Goal: Use online tool/utility: Utilize a website feature to perform a specific function

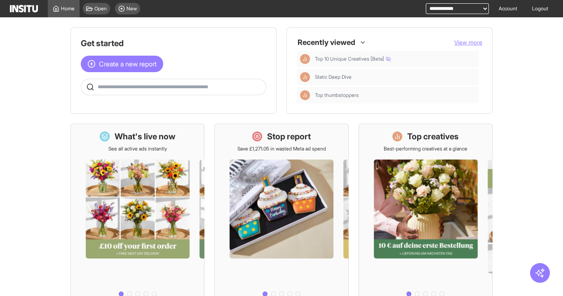
click at [436, 7] on select "**********" at bounding box center [457, 8] width 63 height 11
select select "**********"
click at [426, 3] on select "**********" at bounding box center [457, 8] width 63 height 11
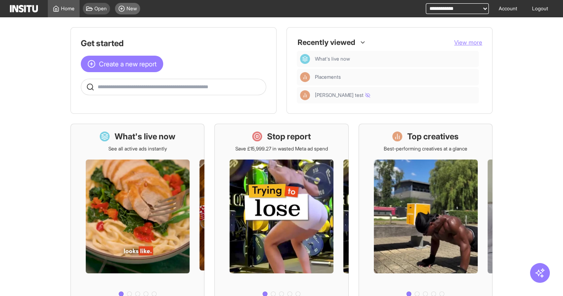
click at [129, 9] on span "New" at bounding box center [132, 8] width 10 height 7
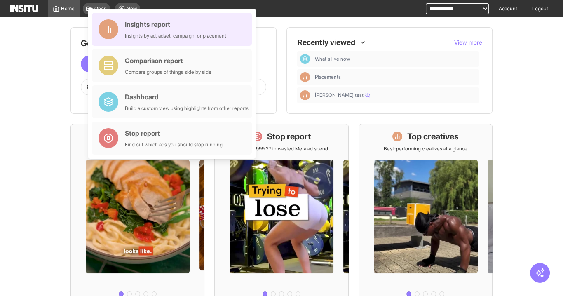
click at [153, 21] on div "Insights report" at bounding box center [175, 24] width 101 height 10
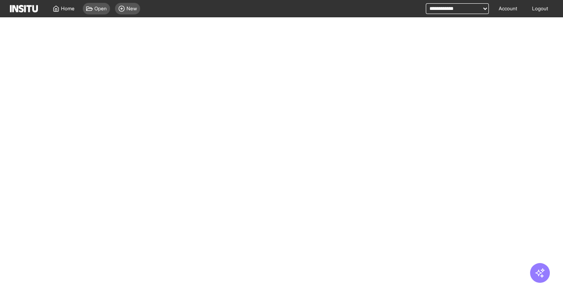
select select "**"
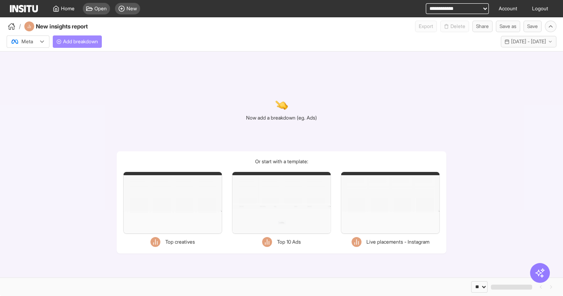
click at [74, 42] on span "Add breakdown" at bounding box center [80, 41] width 35 height 7
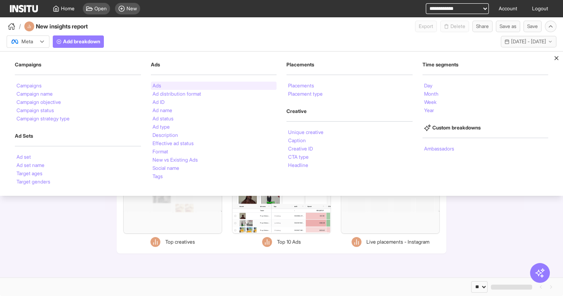
click at [165, 85] on div "Ads" at bounding box center [214, 86] width 126 height 8
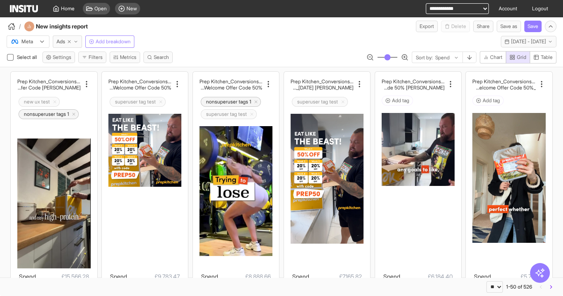
click at [544, 63] on div "Select all Settings Filters Metrics Search Sort by: Spend Chart Grid Table" at bounding box center [281, 59] width 563 height 16
click at [541, 60] on button "Table" at bounding box center [543, 57] width 27 height 12
click at [511, 56] on rect "button" at bounding box center [511, 56] width 2 height 2
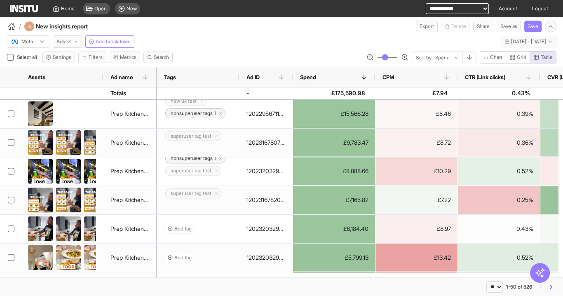
click at [72, 37] on button "Ads" at bounding box center [67, 41] width 29 height 12
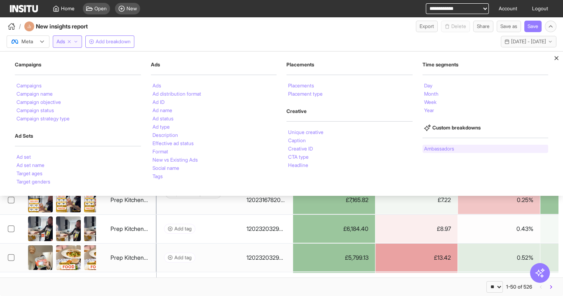
click at [441, 150] on li "Ambassadors" at bounding box center [439, 148] width 30 height 5
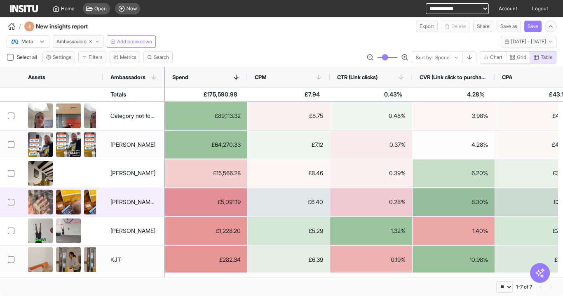
scroll to position [29, 0]
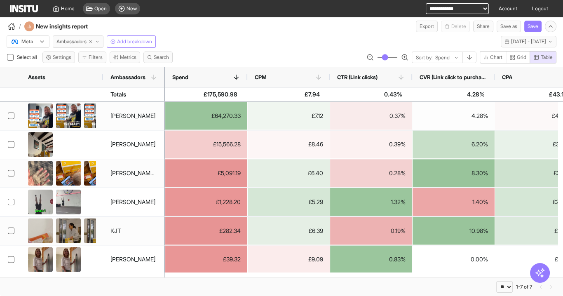
click at [80, 40] on span "Ambassadors" at bounding box center [71, 41] width 30 height 7
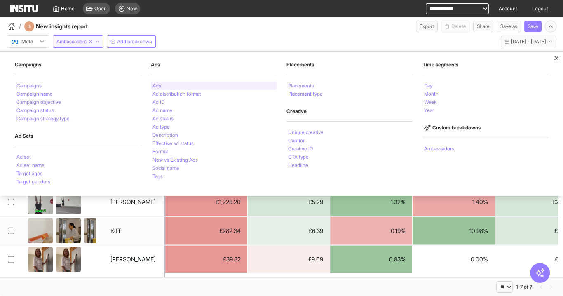
click at [160, 84] on li "Ads" at bounding box center [156, 85] width 9 height 5
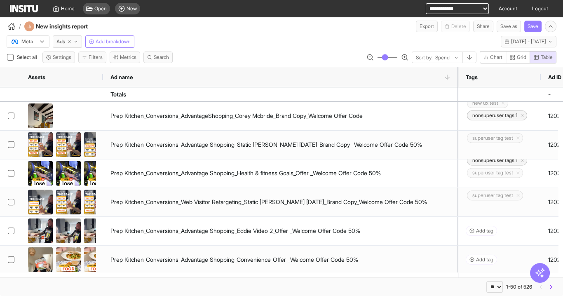
drag, startPoint x: 155, startPoint y: 73, endPoint x: 457, endPoint y: 95, distance: 302.5
click at [457, 95] on div "Assets Ad name Spend CPM CTR (Link clicks) CPA -" at bounding box center [281, 172] width 563 height 210
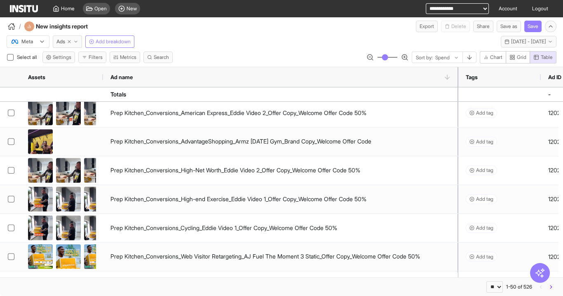
scroll to position [671, 0]
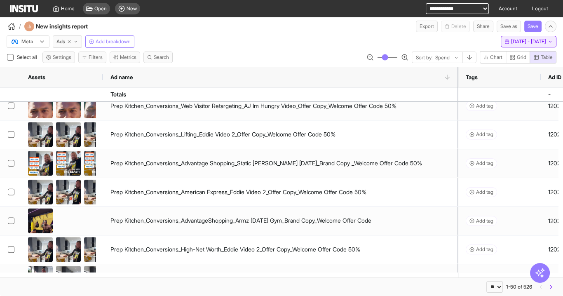
click at [518, 42] on span "[DATE] - [DATE]" at bounding box center [528, 41] width 35 height 7
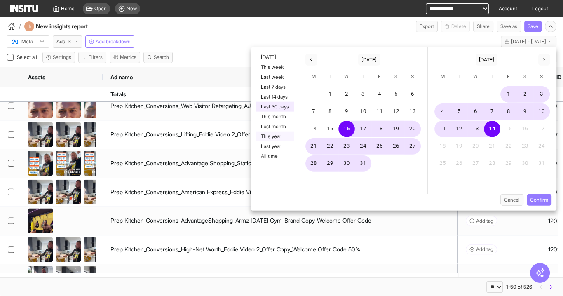
click at [272, 138] on button "This year" at bounding box center [275, 136] width 38 height 10
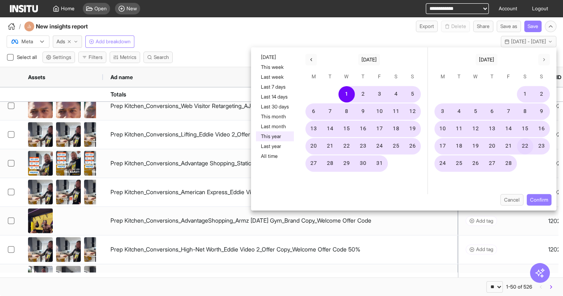
click at [542, 196] on button "Confirm" at bounding box center [539, 200] width 25 height 12
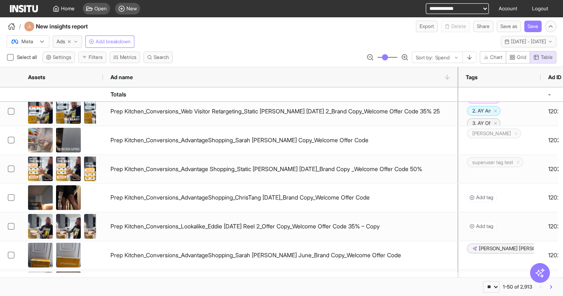
scroll to position [176, 0]
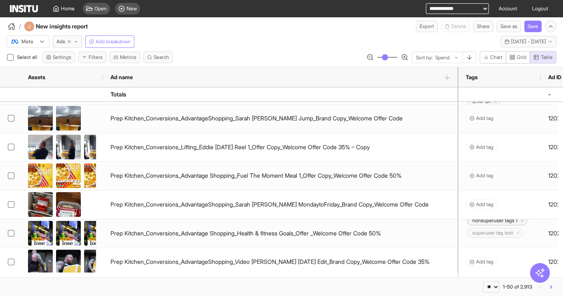
drag, startPoint x: 36, startPoint y: 45, endPoint x: 32, endPoint y: 46, distance: 4.6
click at [36, 45] on div "Meta" at bounding box center [28, 42] width 42 height 12
click at [199, 40] on div "option [object Object], selected. Select is focused ,type to refine list, press…" at bounding box center [281, 40] width 563 height 16
